Goal: Task Accomplishment & Management: Manage account settings

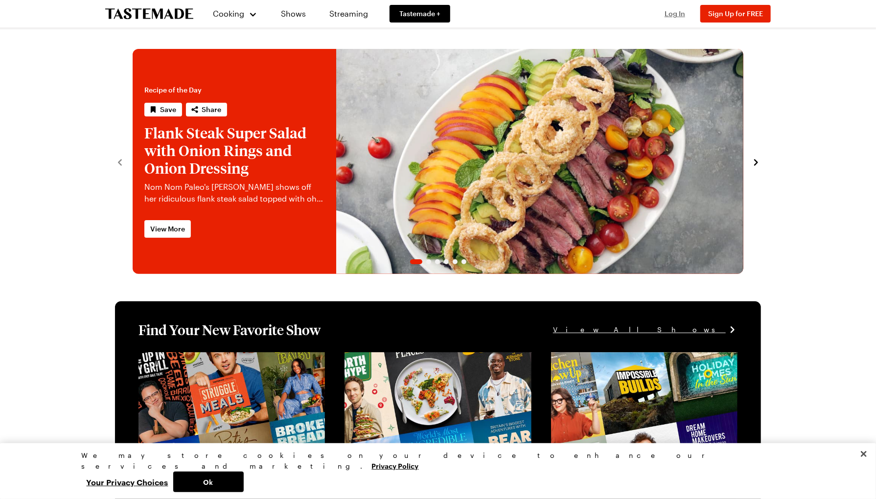
click at [680, 11] on span "Log In" at bounding box center [674, 13] width 21 height 8
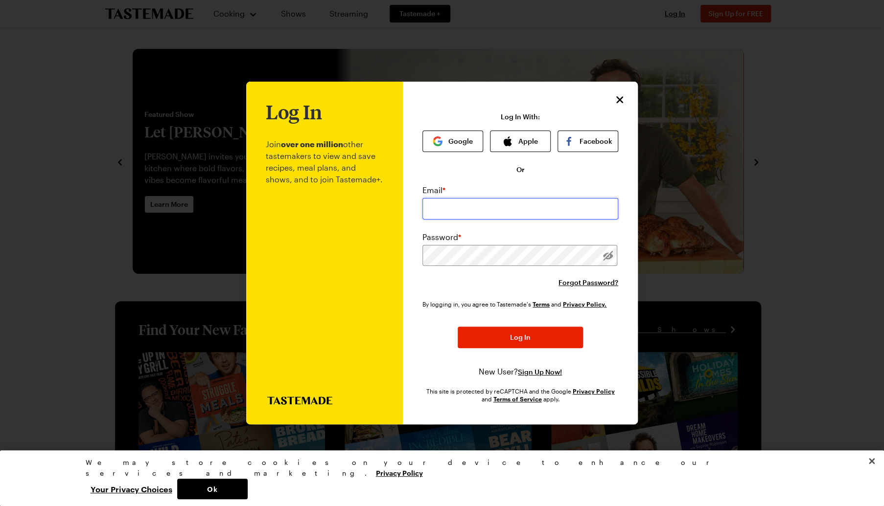
click at [448, 207] on input "email" at bounding box center [520, 209] width 196 height 22
click at [534, 137] on button "Apple" at bounding box center [520, 142] width 61 height 22
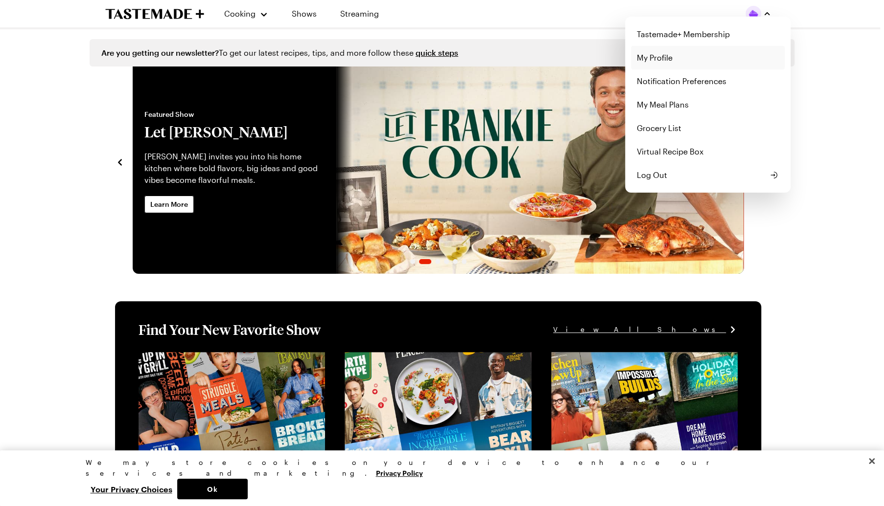
click at [660, 62] on link "My Profile" at bounding box center [708, 57] width 154 height 23
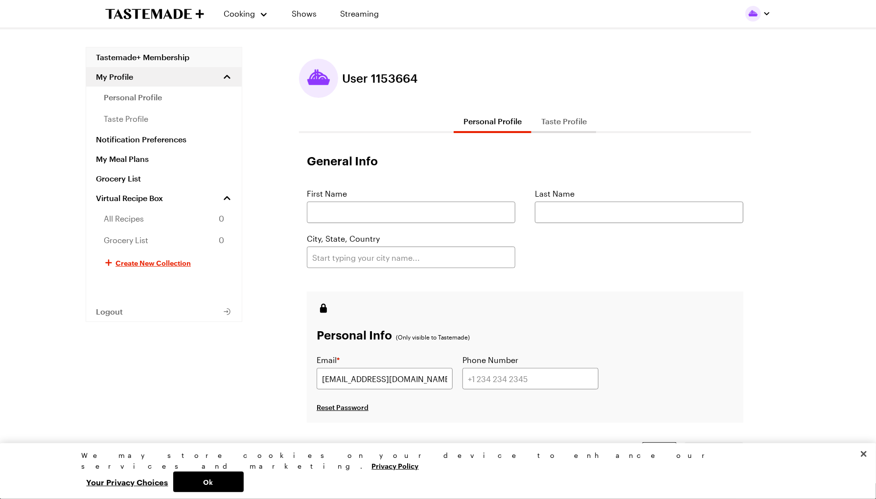
click at [155, 54] on link "Tastemade+ Membership" at bounding box center [164, 57] width 156 height 20
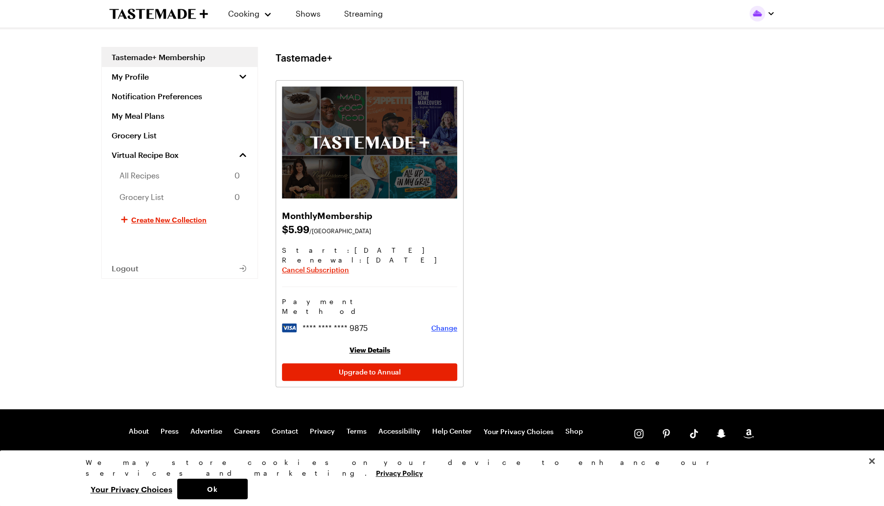
click at [444, 323] on span "Change" at bounding box center [444, 328] width 26 height 10
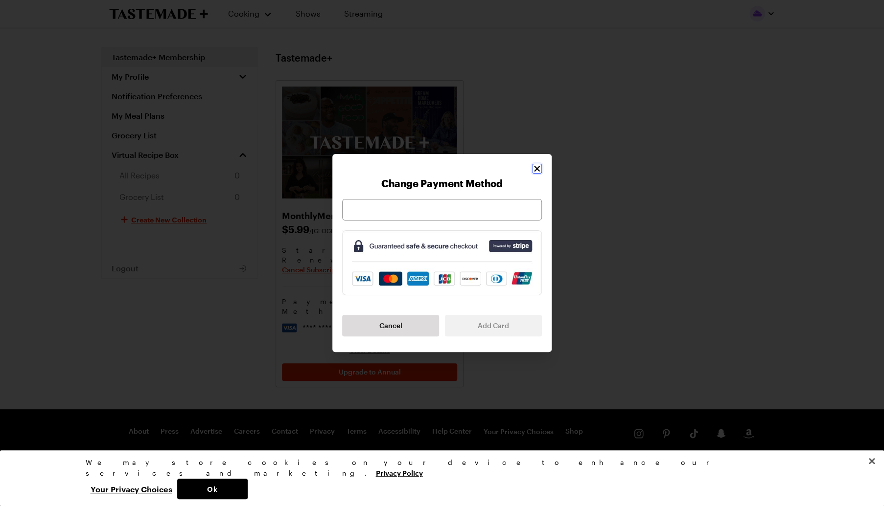
click at [536, 170] on icon "Close" at bounding box center [537, 169] width 6 height 6
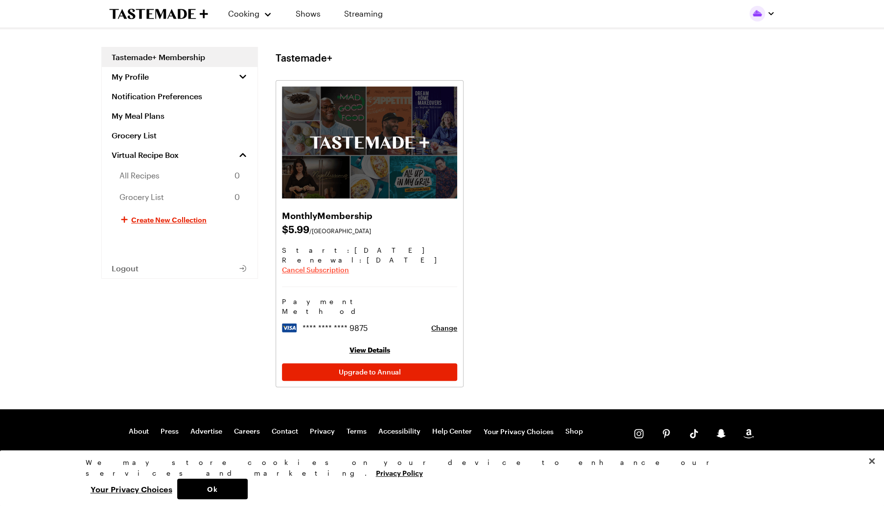
click at [319, 269] on span "Cancel Subscription" at bounding box center [315, 270] width 67 height 10
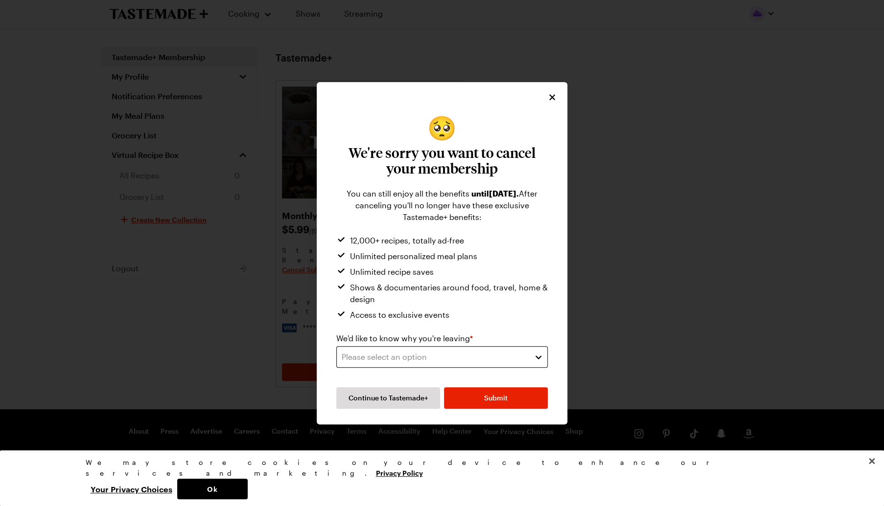
click at [469, 364] on button "Please select an option" at bounding box center [441, 357] width 211 height 22
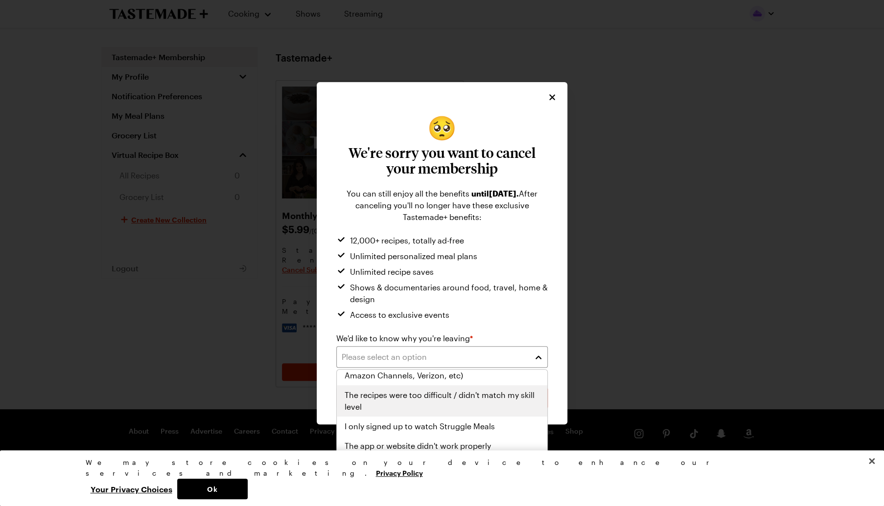
scroll to position [114, 0]
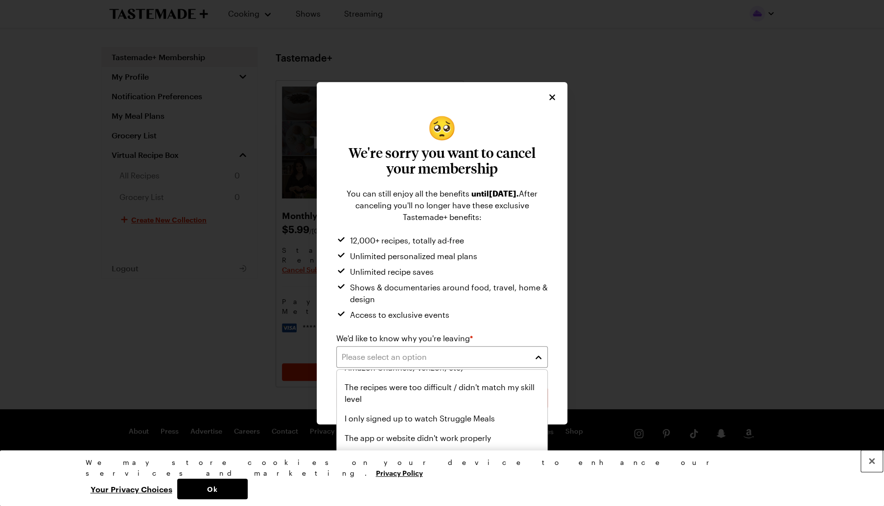
click at [870, 472] on button "Close" at bounding box center [872, 462] width 22 height 22
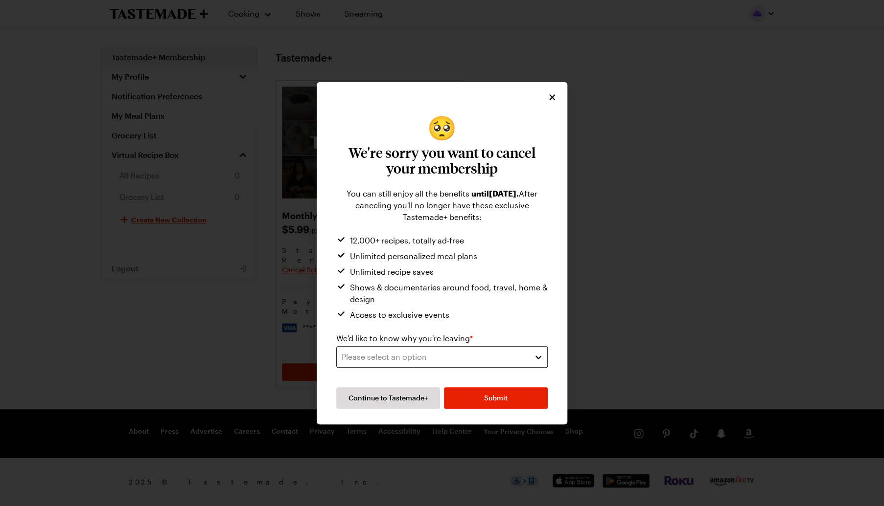
click at [507, 355] on div "Please select an option" at bounding box center [435, 357] width 186 height 12
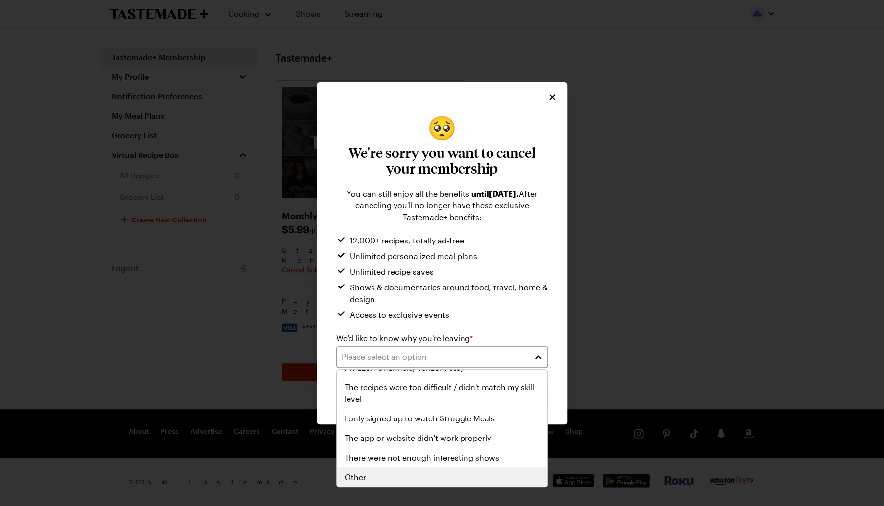
click at [433, 479] on div "Other" at bounding box center [441, 478] width 195 height 12
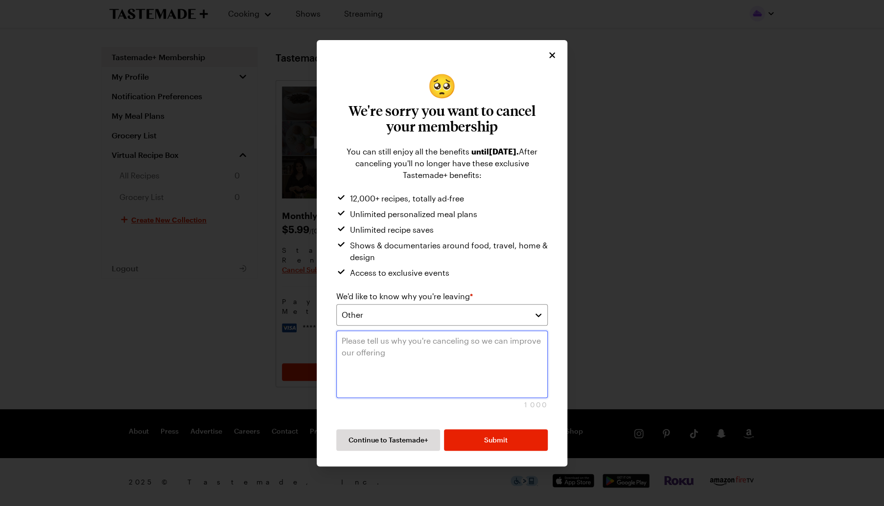
click at [493, 361] on textarea at bounding box center [441, 365] width 211 height 68
type textarea "dont like the app"
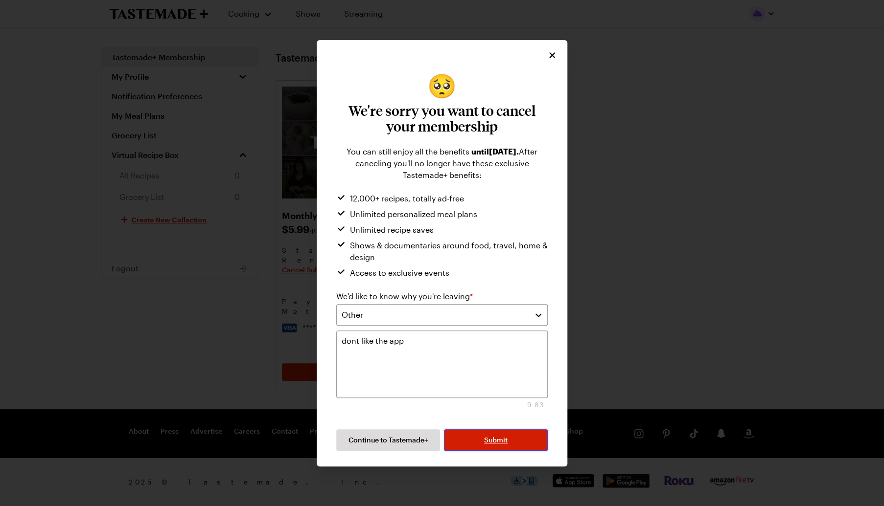
click at [470, 439] on button "Submit" at bounding box center [496, 441] width 104 height 22
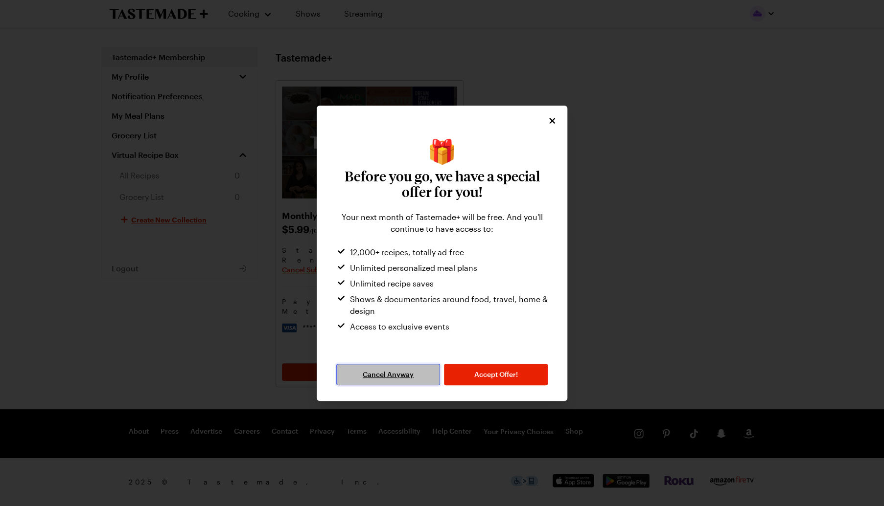
click at [395, 382] on button "Cancel Anyway" at bounding box center [388, 375] width 104 height 22
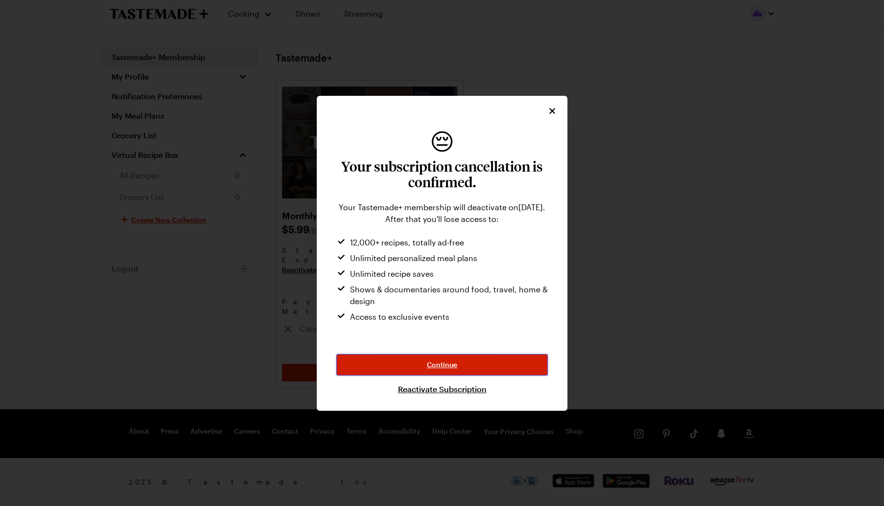
click at [456, 370] on button "Continue" at bounding box center [441, 365] width 211 height 22
